Goal: Communication & Community: Ask a question

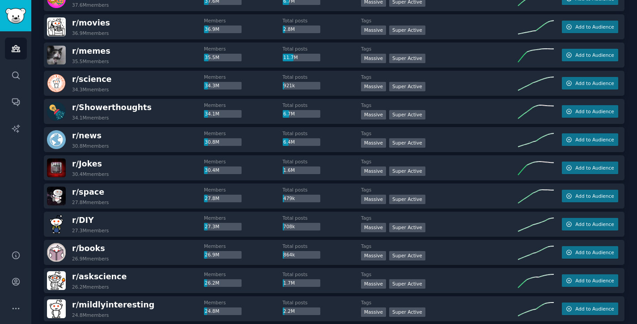
scroll to position [323, 0]
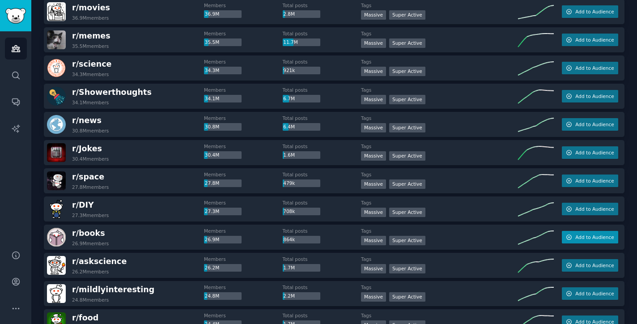
click at [603, 238] on span "Add to Audience" at bounding box center [594, 237] width 38 height 6
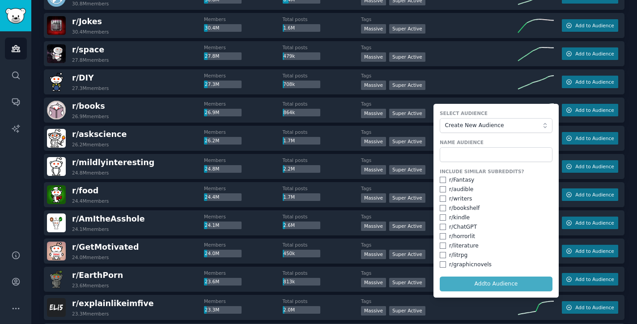
scroll to position [451, 0]
click at [442, 178] on input "checkbox" at bounding box center [443, 179] width 6 height 6
checkbox input "true"
click at [442, 188] on input "checkbox" at bounding box center [443, 189] width 6 height 6
checkbox input "true"
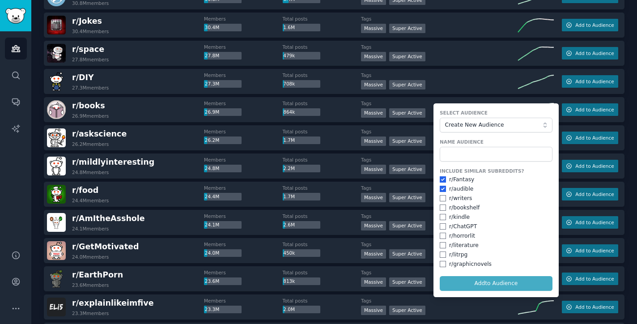
click at [442, 196] on input "checkbox" at bounding box center [443, 198] width 6 height 6
checkbox input "true"
click at [442, 206] on input "checkbox" at bounding box center [443, 207] width 6 height 6
checkbox input "true"
click at [442, 215] on input "checkbox" at bounding box center [443, 217] width 6 height 6
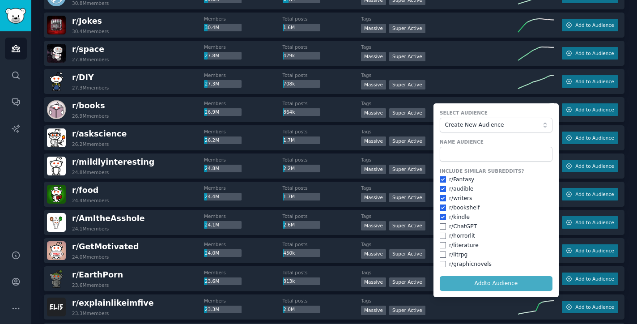
checkbox input "true"
click at [441, 224] on input "checkbox" at bounding box center [443, 226] width 6 height 6
checkbox input "true"
click at [441, 229] on div "Include Similar Subreddits? r/ Fantasy r/ audible r/ writers r/ bookshelf r/ ki…" at bounding box center [496, 218] width 113 height 100
click at [441, 233] on input "checkbox" at bounding box center [443, 236] width 6 height 6
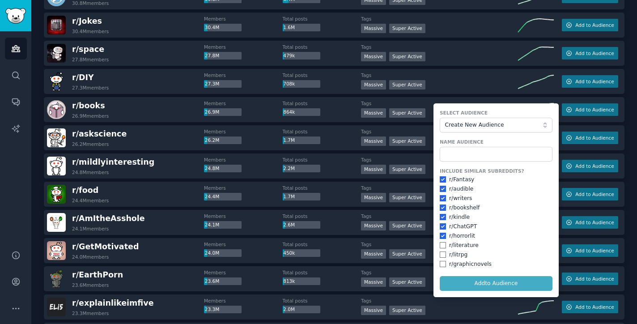
checkbox input "true"
click at [441, 245] on input "checkbox" at bounding box center [443, 245] width 6 height 6
click at [440, 243] on input "checkbox" at bounding box center [443, 245] width 6 height 6
click at [441, 243] on input "checkbox" at bounding box center [443, 245] width 6 height 6
checkbox input "true"
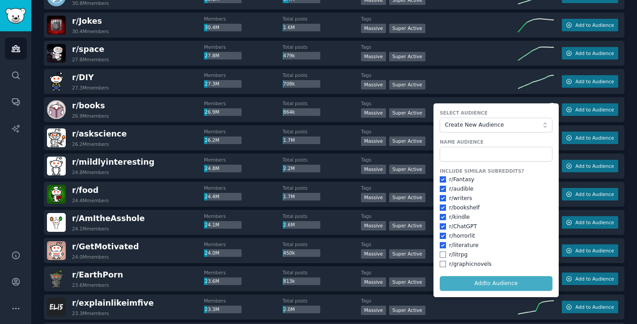
click at [441, 254] on input "checkbox" at bounding box center [443, 254] width 6 height 6
checkbox input "true"
click at [441, 261] on input "checkbox" at bounding box center [443, 264] width 6 height 6
checkbox input "true"
click at [461, 157] on input "text" at bounding box center [496, 154] width 113 height 15
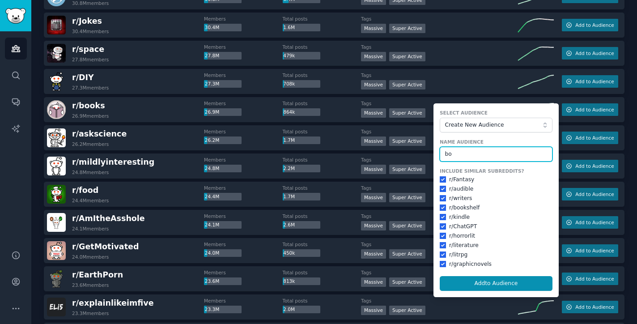
type input "b"
type input "r/books"
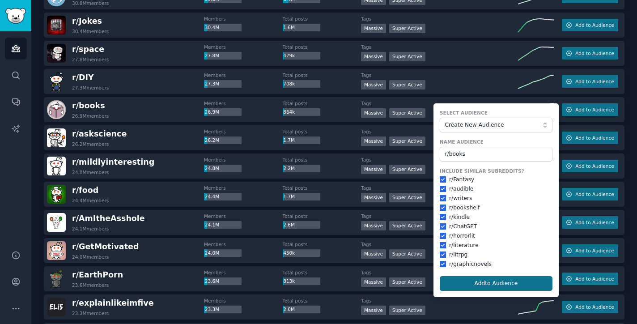
click at [502, 276] on button "Add to Audience" at bounding box center [496, 283] width 113 height 15
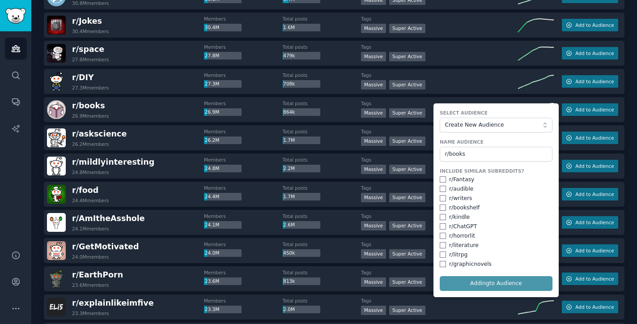
checkbox input "false"
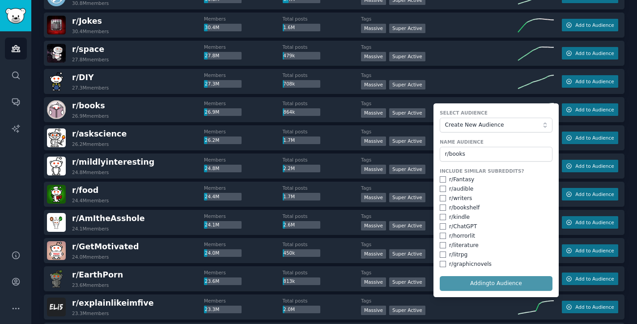
checkbox input "false"
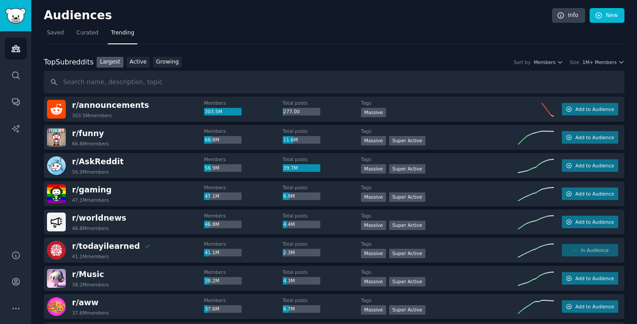
scroll to position [0, 0]
click at [13, 47] on icon "Sidebar" at bounding box center [15, 48] width 9 height 9
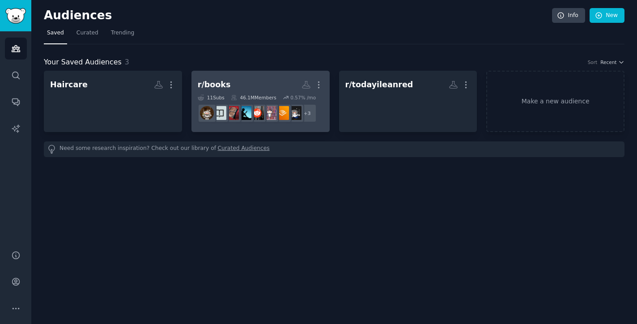
click at [258, 88] on h2 "r/books More" at bounding box center [261, 85] width 126 height 16
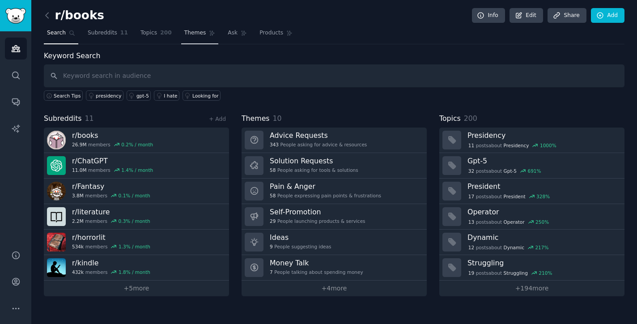
click at [193, 32] on span "Themes" at bounding box center [195, 33] width 22 height 8
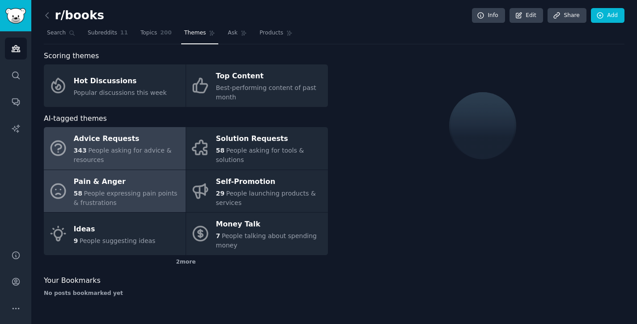
click at [130, 202] on div "58 People expressing pain points & frustrations" at bounding box center [127, 198] width 107 height 19
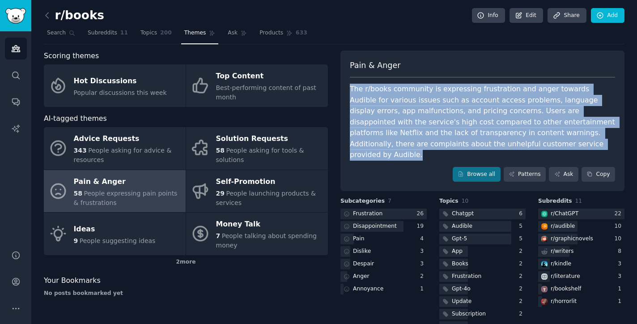
drag, startPoint x: 349, startPoint y: 87, endPoint x: 503, endPoint y: 146, distance: 165.1
click at [503, 146] on div "The r/books community is expressing frustration and anger towards Audible for v…" at bounding box center [482, 122] width 265 height 77
click at [270, 265] on div "2 more" at bounding box center [186, 262] width 284 height 14
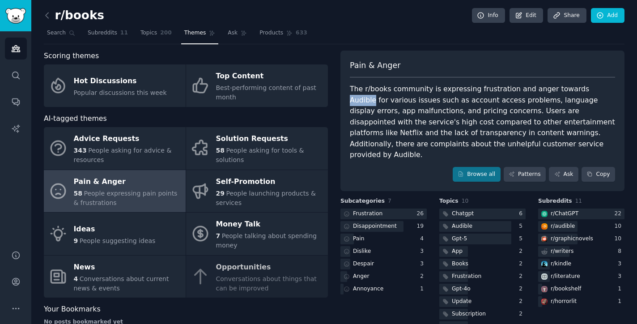
drag, startPoint x: 567, startPoint y: 87, endPoint x: 589, endPoint y: 90, distance: 22.6
click at [589, 90] on div "The r/books community is expressing frustration and anger towards Audible for v…" at bounding box center [482, 122] width 265 height 77
copy div "Audible"
click at [568, 167] on link "Ask" at bounding box center [564, 174] width 30 height 15
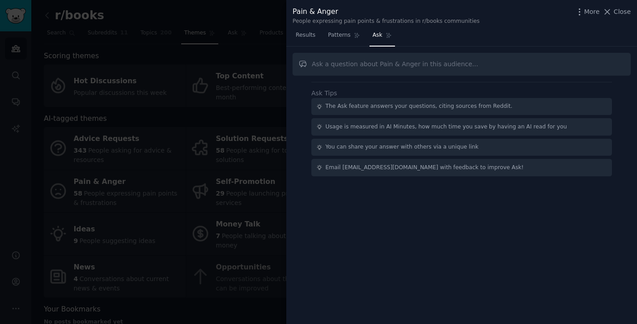
click at [380, 62] on input "text" at bounding box center [462, 64] width 338 height 23
type input "安"
type input "any app the audience want?"
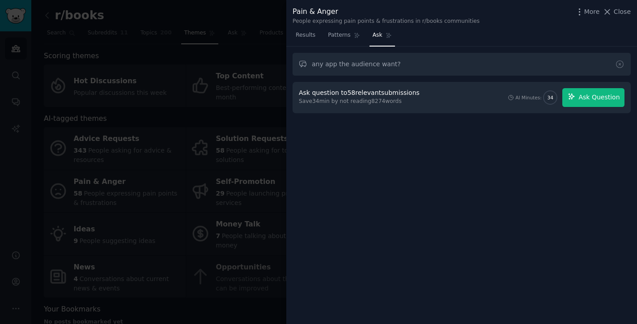
click at [599, 94] on span "Ask Question" at bounding box center [599, 97] width 41 height 9
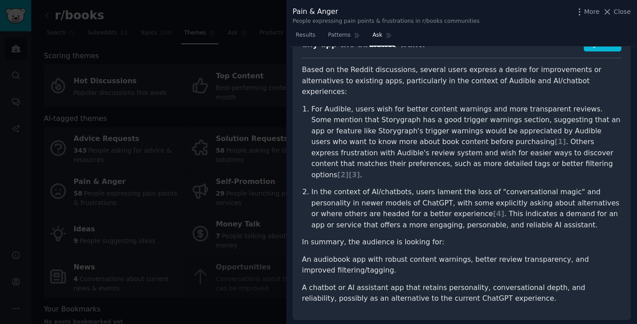
scroll to position [54, 0]
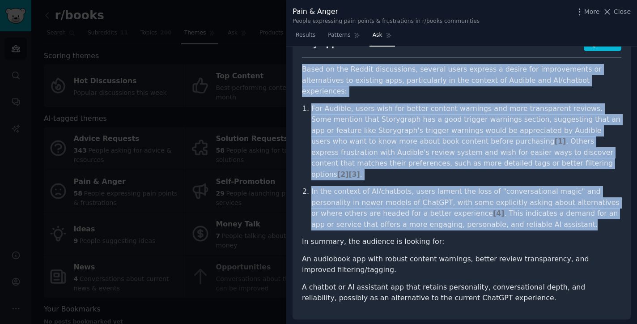
drag, startPoint x: 303, startPoint y: 69, endPoint x: 484, endPoint y: 204, distance: 225.7
click at [484, 204] on article "Based on the Reddit discussions, several users express a desire for improvement…" at bounding box center [461, 184] width 319 height 240
click at [419, 236] on p "In summary, the audience is looking for:" at bounding box center [461, 241] width 319 height 11
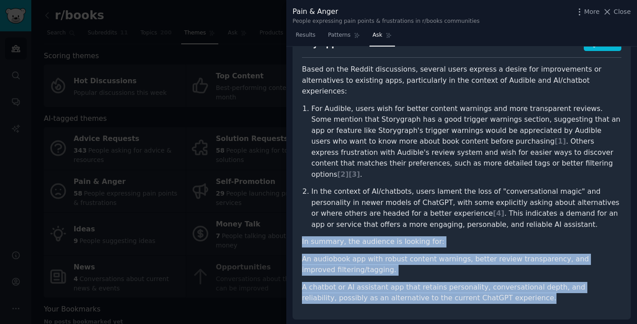
drag, startPoint x: 298, startPoint y: 217, endPoint x: 508, endPoint y: 288, distance: 221.7
click at [508, 288] on div "any app the audience want? Share Based on the Reddit discussions, several users…" at bounding box center [462, 174] width 338 height 292
click at [507, 286] on div "any app the audience want? Share Based on the Reddit discussions, several users…" at bounding box center [462, 174] width 338 height 292
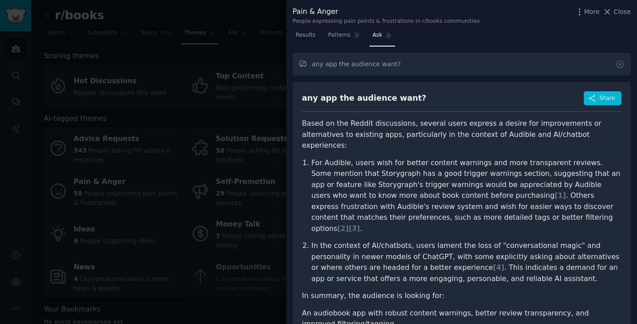
scroll to position [0, 0]
click at [197, 130] on div at bounding box center [318, 162] width 637 height 324
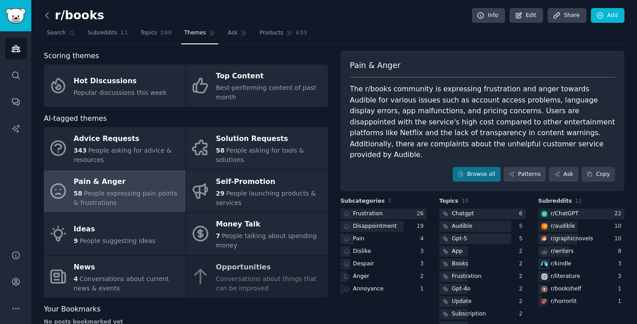
click at [49, 13] on icon at bounding box center [47, 15] width 9 height 9
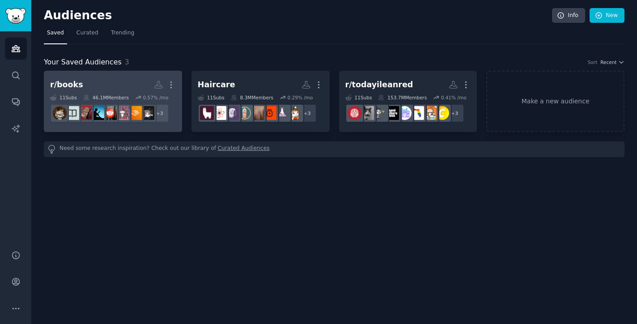
click at [104, 90] on h2 "r/books More" at bounding box center [113, 85] width 126 height 16
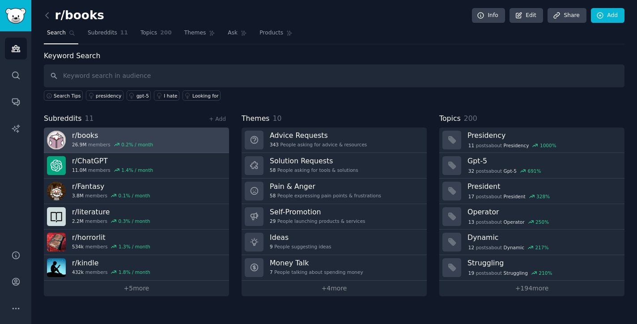
click at [90, 132] on h3 "r/ books" at bounding box center [112, 135] width 81 height 9
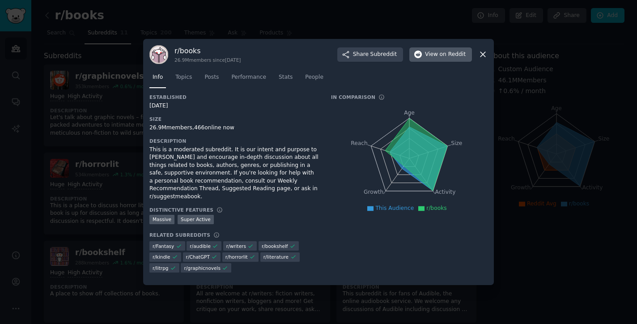
click at [431, 59] on span "View on Reddit" at bounding box center [445, 55] width 41 height 8
click at [183, 77] on span "Topics" at bounding box center [183, 77] width 17 height 8
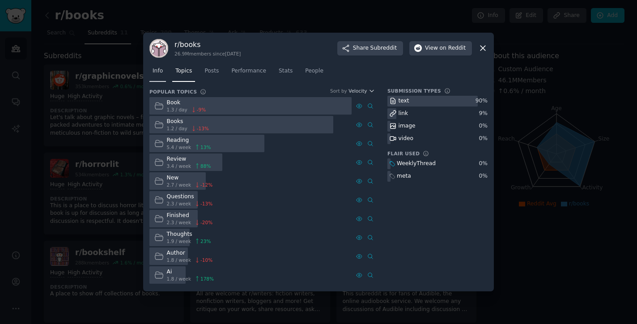
click at [160, 73] on span "Info" at bounding box center [158, 71] width 10 height 8
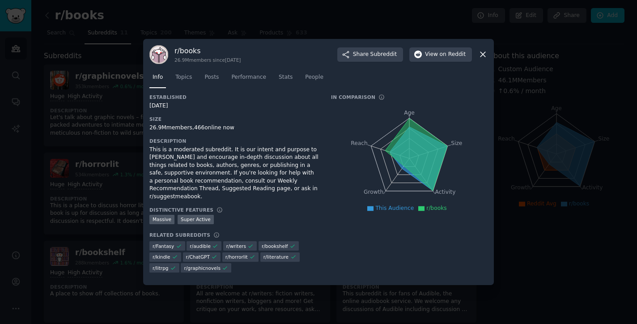
click at [481, 57] on icon at bounding box center [483, 54] width 5 height 5
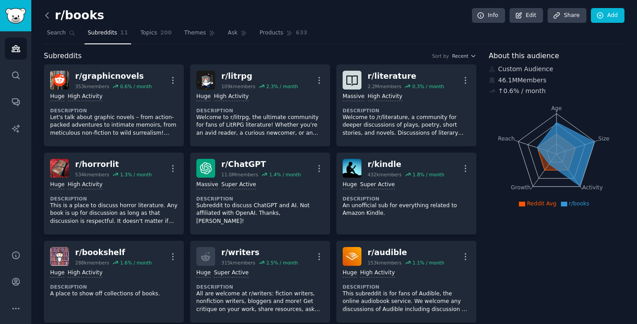
click at [49, 19] on icon at bounding box center [47, 15] width 9 height 9
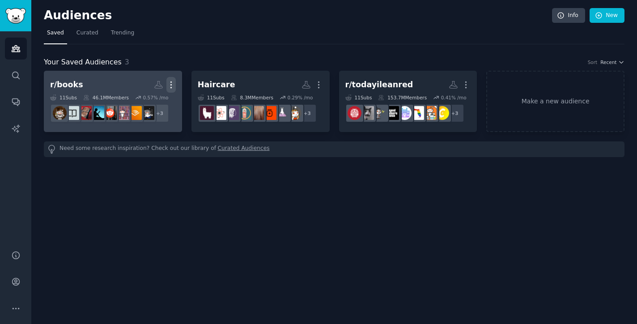
click at [170, 82] on icon "button" at bounding box center [170, 84] width 9 height 9
click at [101, 82] on h2 "r/books Custom Audience More View Delete" at bounding box center [113, 85] width 126 height 16
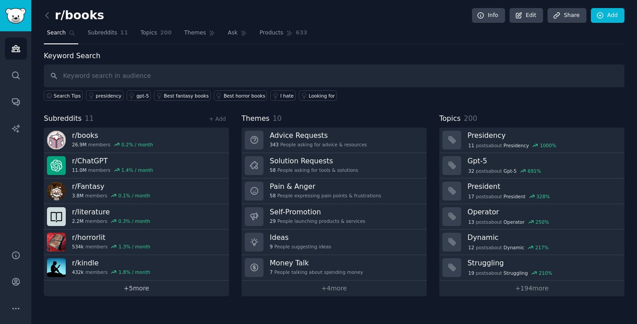
click at [124, 292] on link "+ 5 more" at bounding box center [136, 289] width 185 height 16
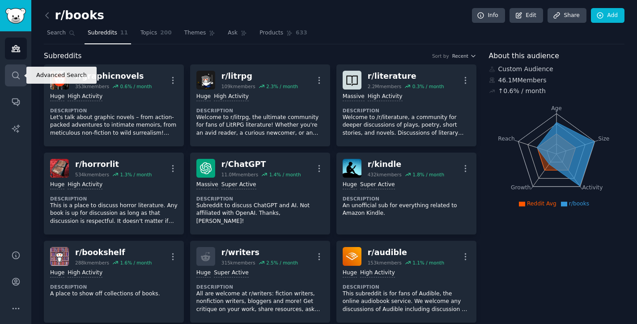
click at [10, 82] on link "Search" at bounding box center [16, 75] width 22 height 22
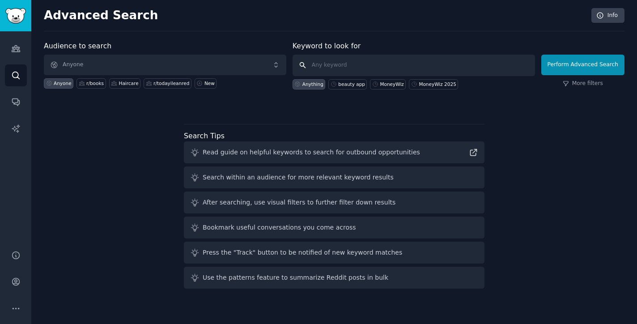
click at [327, 71] on input "text" at bounding box center [414, 65] width 243 height 21
type input "book"
click at [584, 64] on button "Perform Advanced Search" at bounding box center [582, 65] width 83 height 21
